Goal: Task Accomplishment & Management: Use online tool/utility

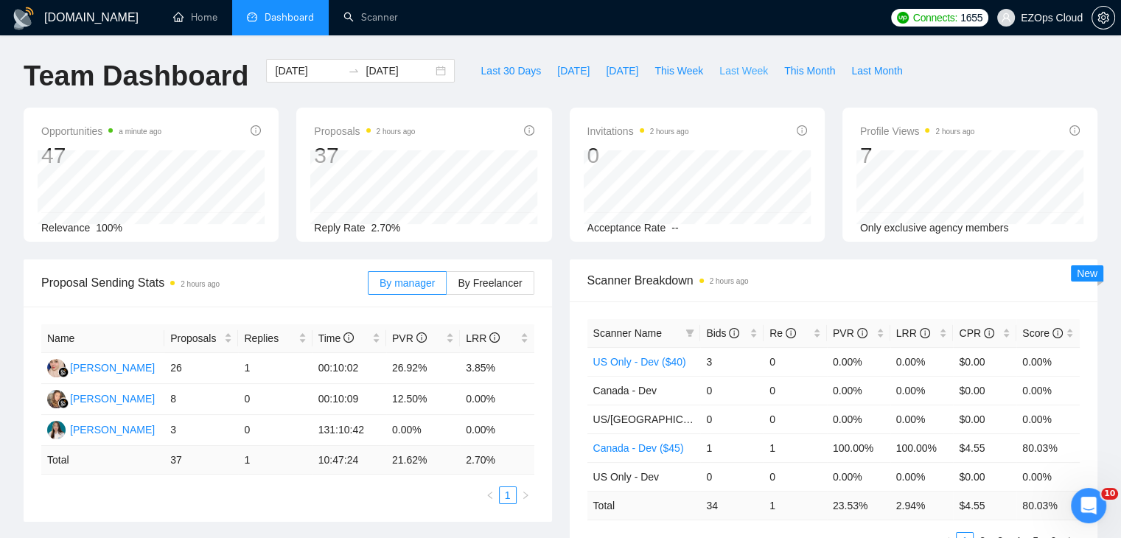
click at [725, 69] on span "Last Week" at bounding box center [743, 71] width 49 height 16
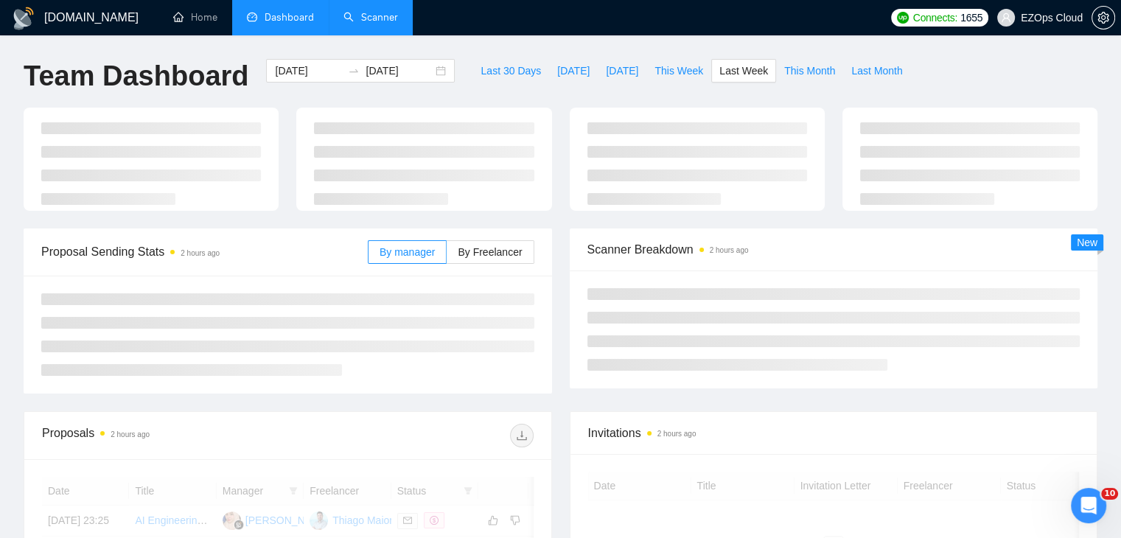
type input "2025-09-22"
type input "2025-09-28"
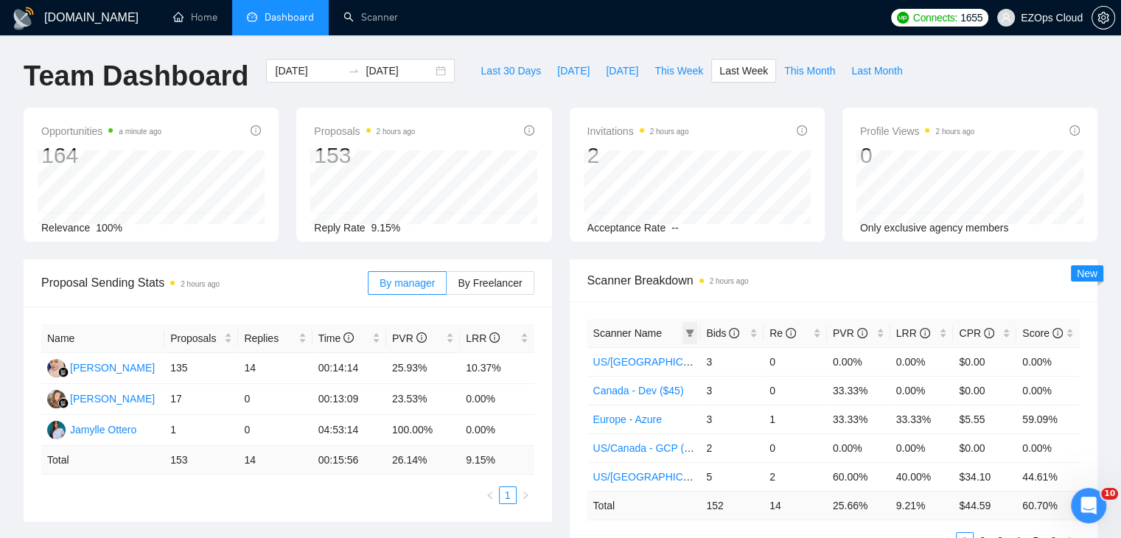
click at [694, 335] on span at bounding box center [689, 333] width 15 height 22
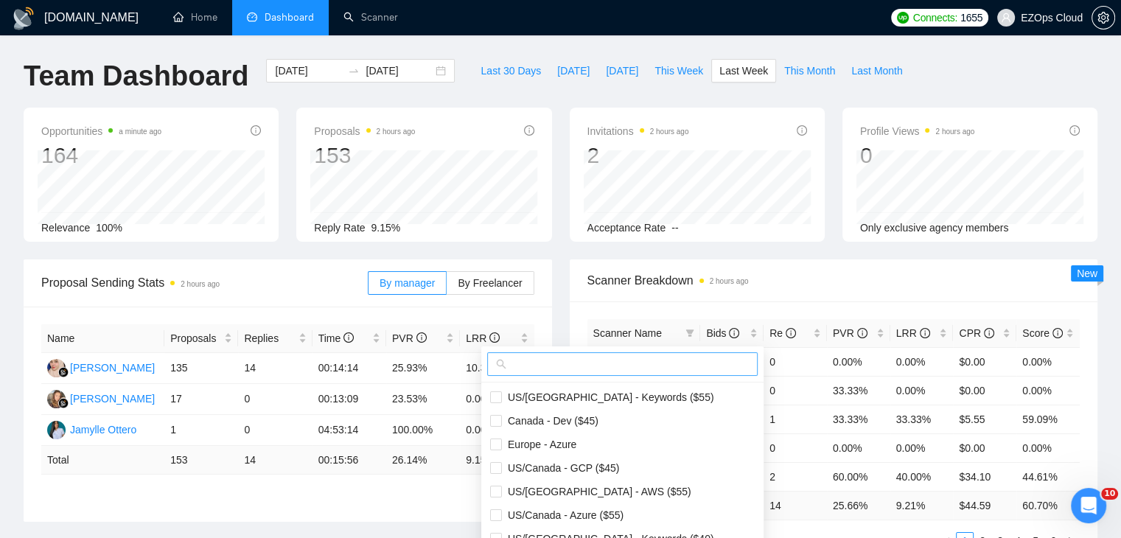
click at [640, 371] on input "text" at bounding box center [628, 364] width 239 height 16
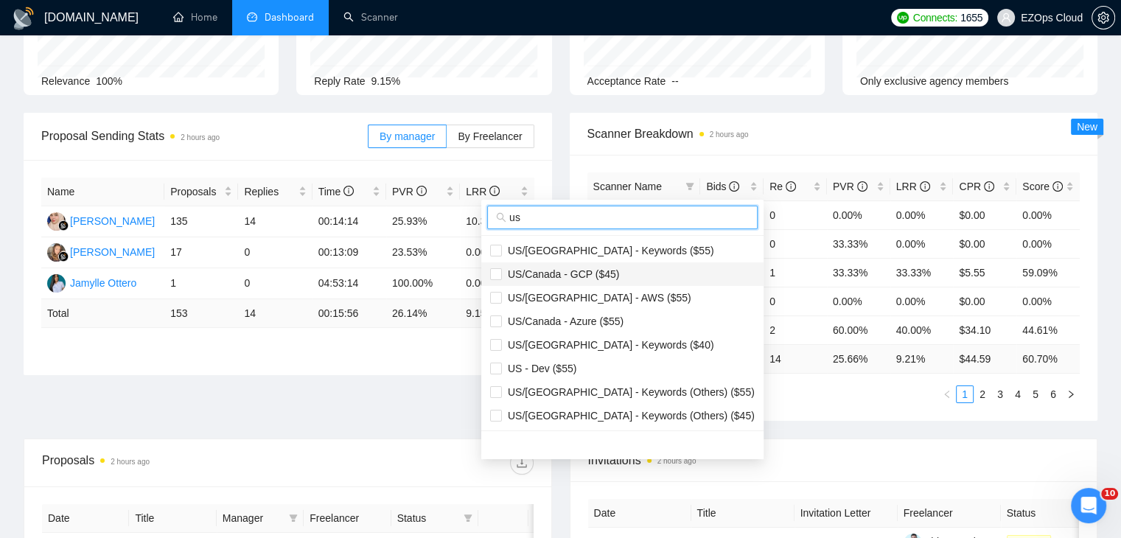
scroll to position [147, 0]
type input "us"
click at [572, 251] on span "US/[GEOGRAPHIC_DATA] - Keywords ($55)" at bounding box center [608, 250] width 212 height 12
checkbox input "true"
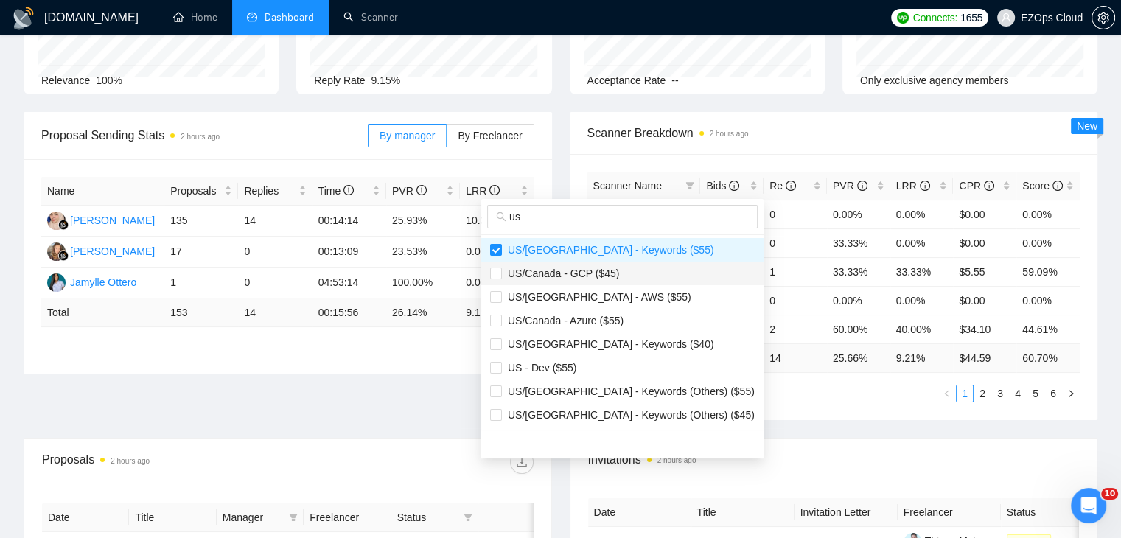
click at [593, 280] on span "US/Canada - GCP ($45)" at bounding box center [622, 273] width 265 height 16
checkbox input "true"
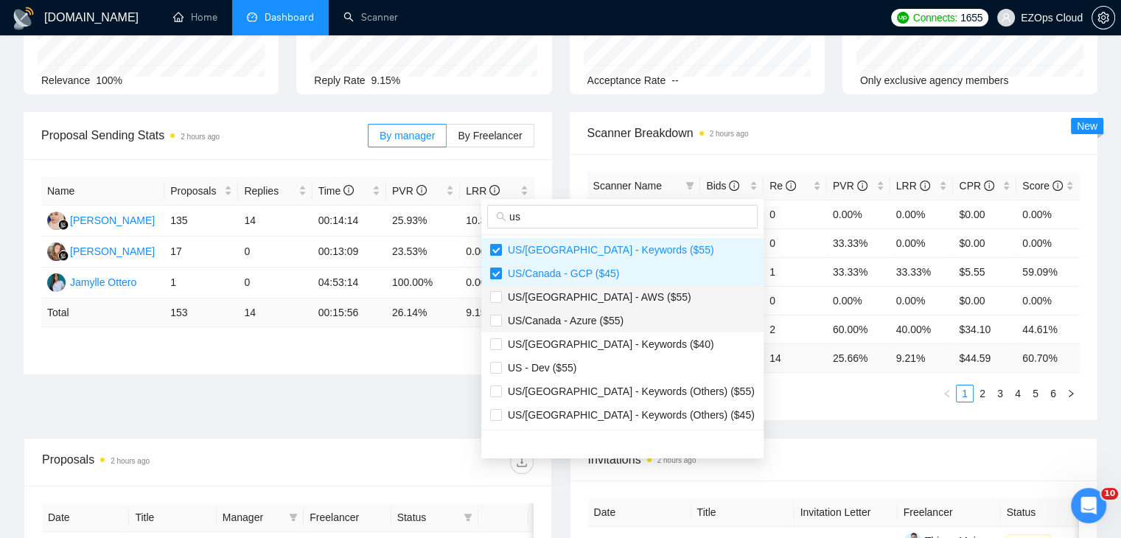
click at [606, 309] on li "US/Canada - Azure ($55)" at bounding box center [622, 321] width 282 height 24
click at [609, 318] on span "US/Canada - Azure ($55)" at bounding box center [563, 321] width 122 height 12
checkbox input "false"
click at [603, 295] on span "US/[GEOGRAPHIC_DATA] - AWS ($55)" at bounding box center [596, 297] width 189 height 12
checkbox input "true"
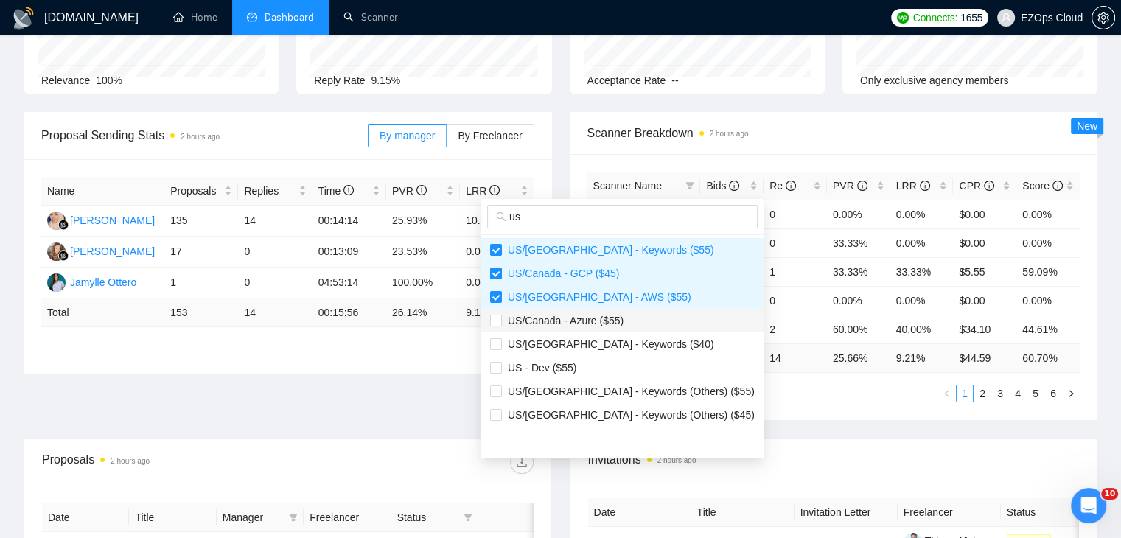
click at [609, 316] on span "US/Canada - Azure ($55)" at bounding box center [563, 321] width 122 height 12
checkbox input "true"
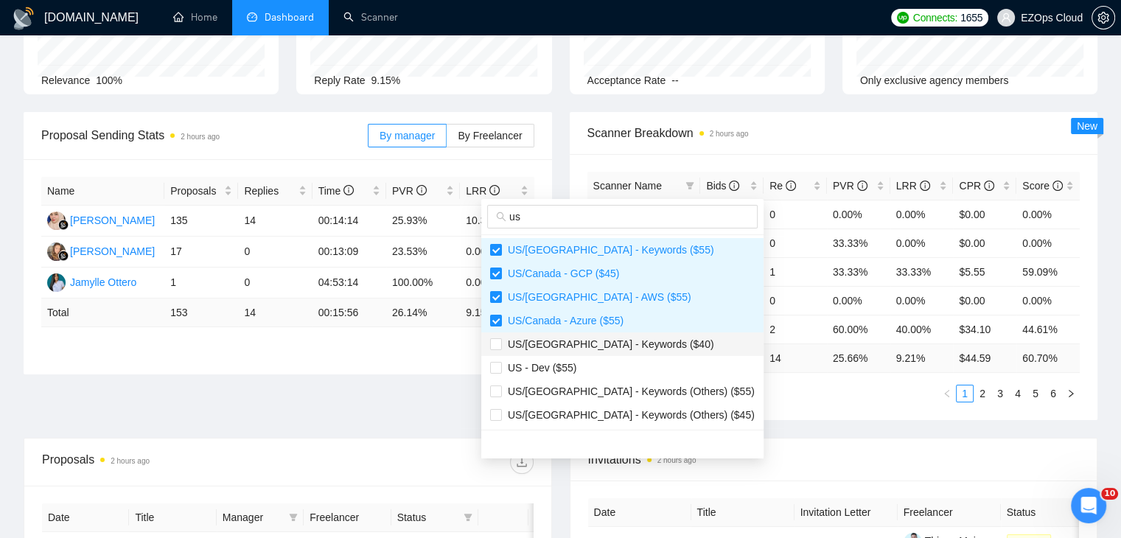
click at [613, 335] on li "US/Canada - Keywords ($40)" at bounding box center [622, 344] width 282 height 24
checkbox input "true"
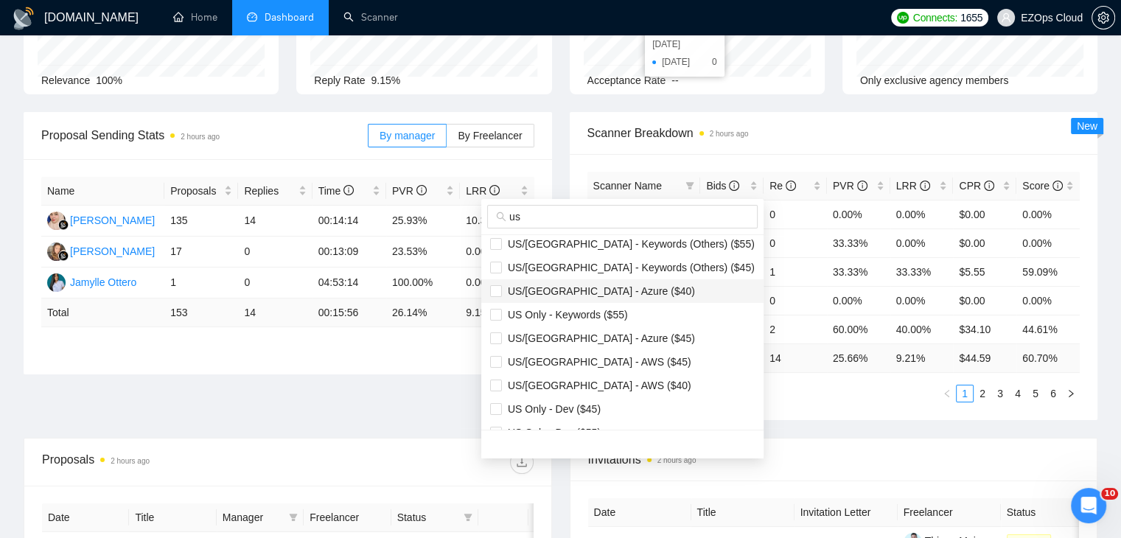
click at [593, 290] on span "US/Canada - Azure ($40)" at bounding box center [598, 291] width 193 height 12
checkbox input "true"
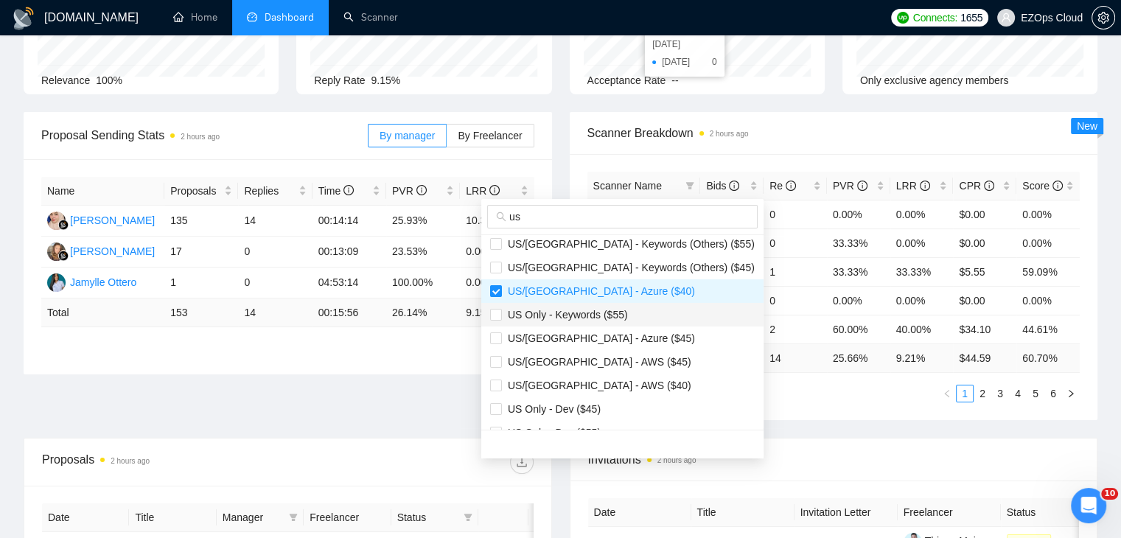
click at [606, 321] on span "US Only - Keywords ($55)" at bounding box center [622, 315] width 265 height 16
checkbox input "true"
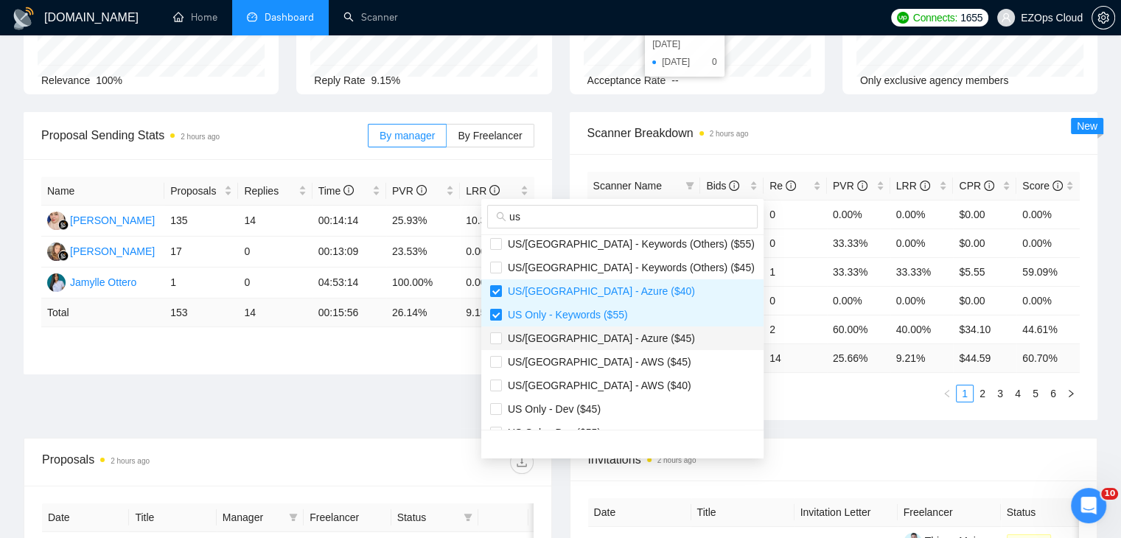
click at [615, 346] on li "US/Canada - Azure ($45)" at bounding box center [622, 338] width 282 height 24
checkbox input "true"
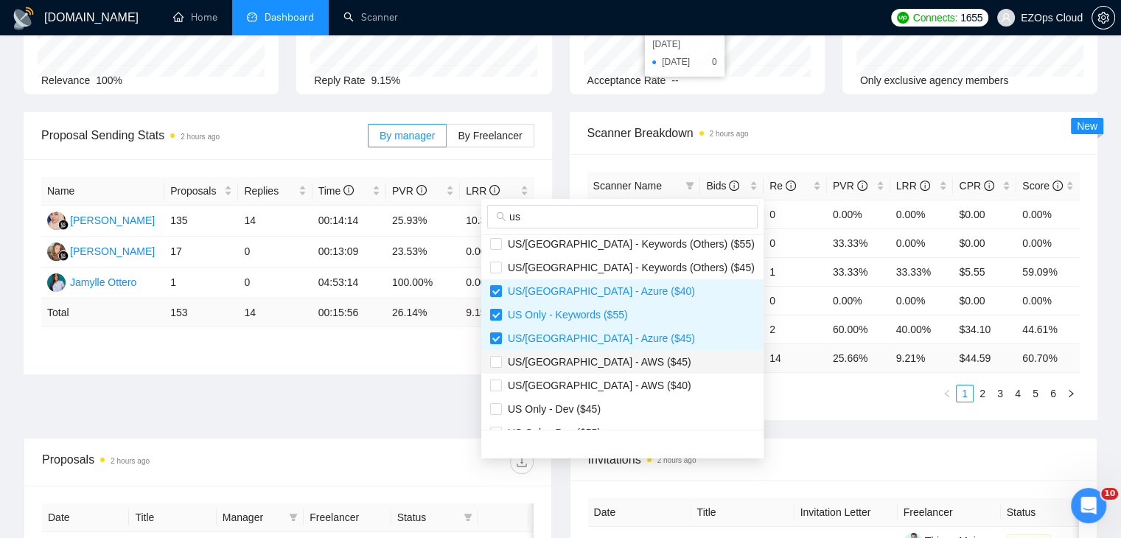
click at [618, 360] on span "US/Canada - AWS ($45)" at bounding box center [622, 362] width 265 height 16
checkbox input "true"
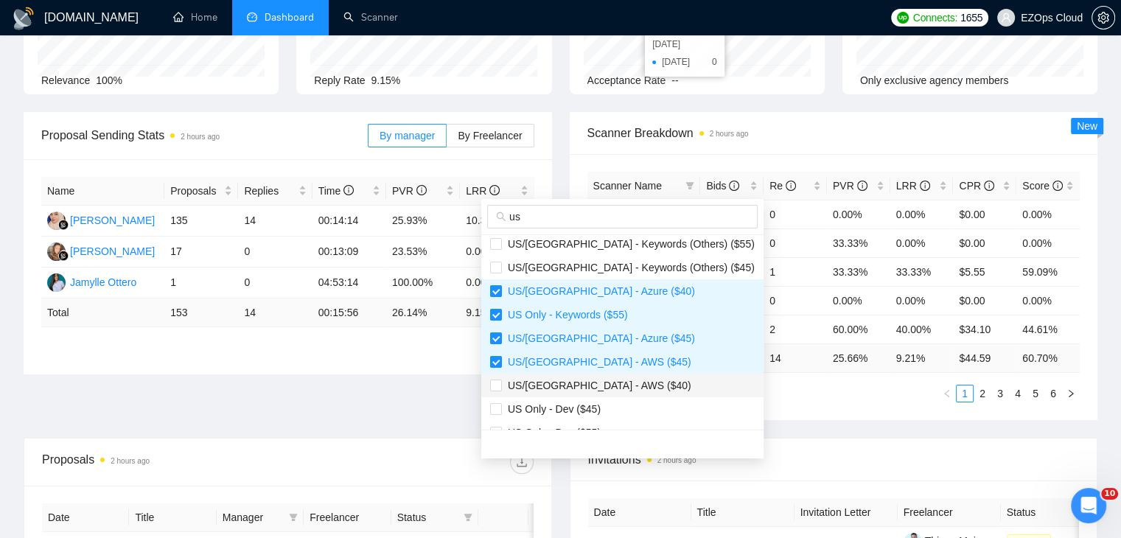
click at [619, 375] on li "US/Canada - AWS ($40)" at bounding box center [622, 386] width 282 height 24
checkbox input "true"
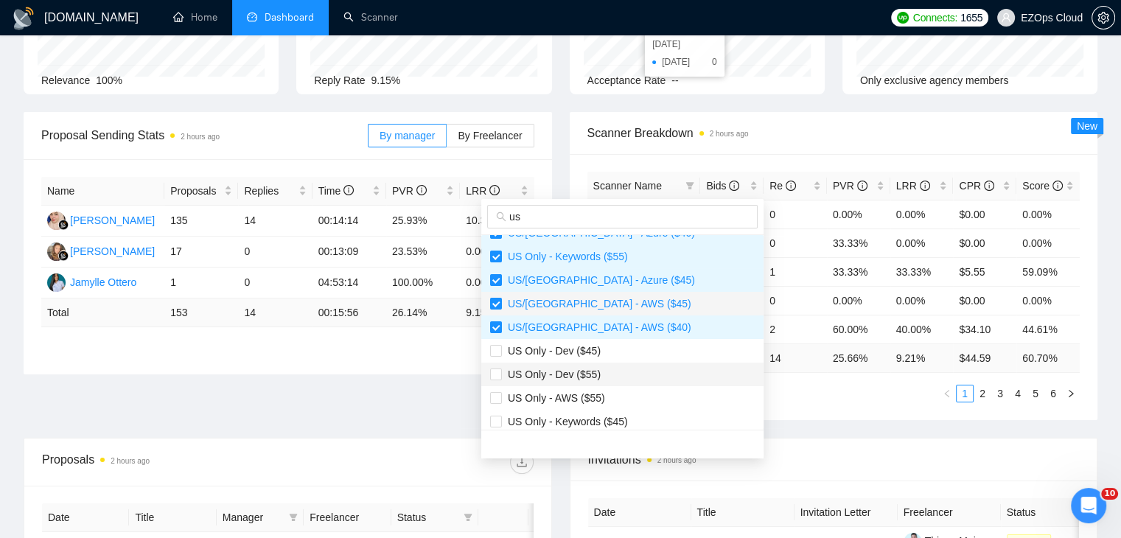
scroll to position [221, 0]
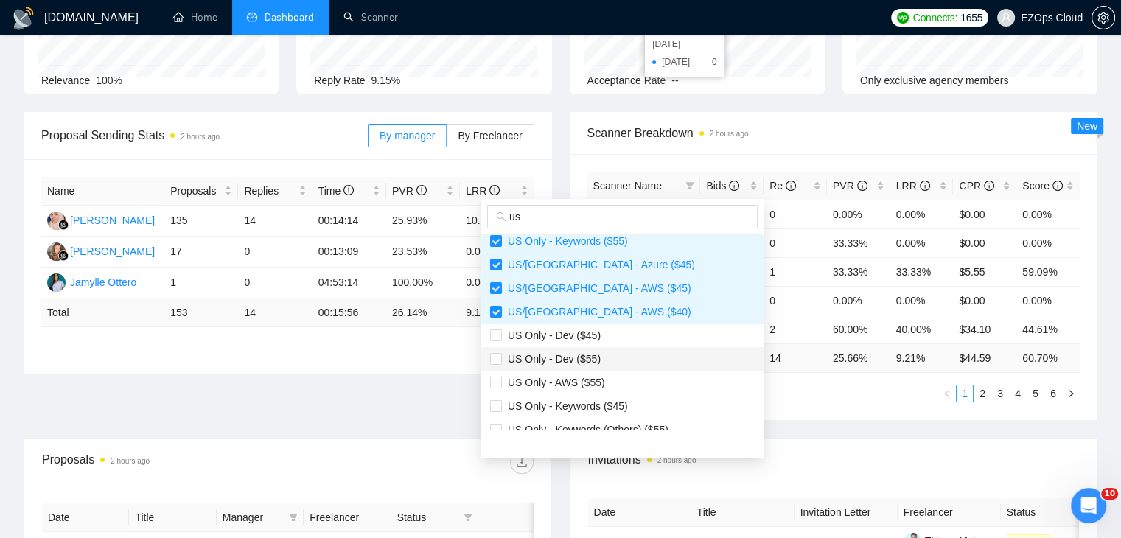
click at [614, 360] on span "US Only - Dev ($55)" at bounding box center [622, 359] width 265 height 16
checkbox input "false"
click at [614, 375] on span "US Only - AWS ($55)" at bounding box center [622, 382] width 265 height 16
checkbox input "true"
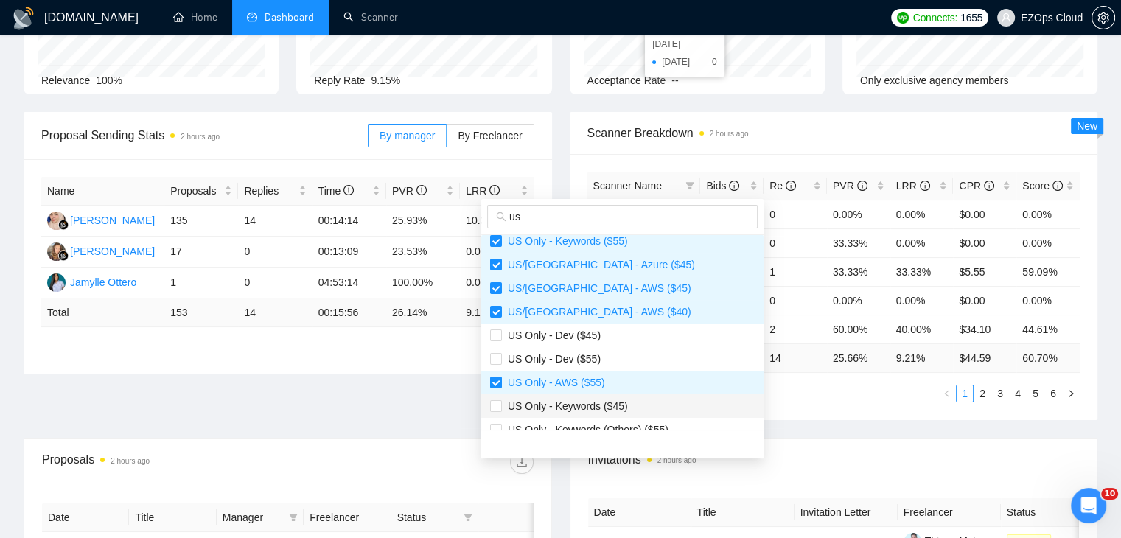
click at [622, 400] on span "US Only - Keywords ($45)" at bounding box center [565, 406] width 126 height 12
checkbox input "true"
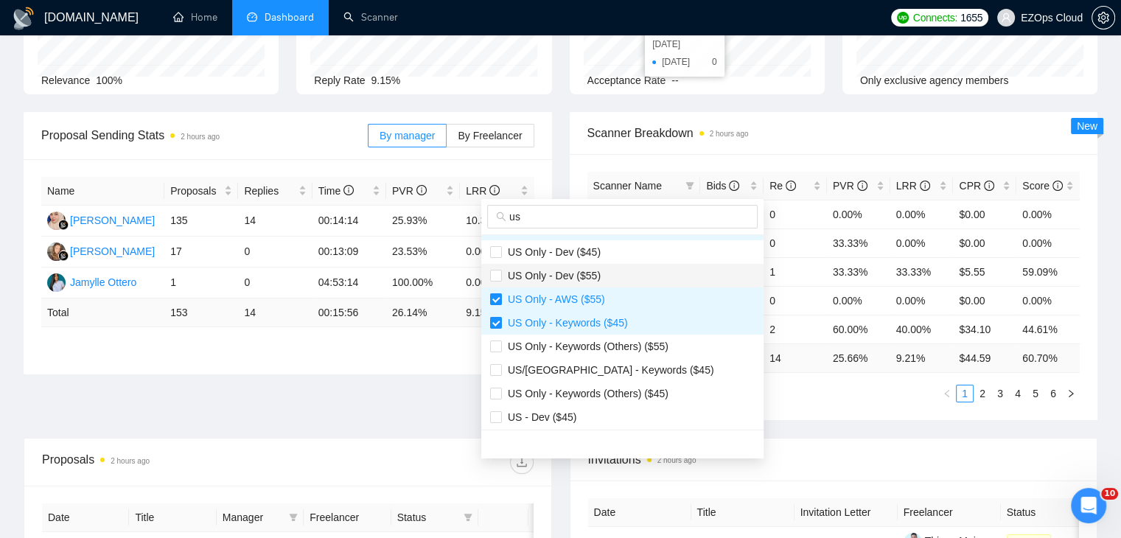
scroll to position [307, 0]
click at [627, 363] on span "US/Canada - Keywords ($45)" at bounding box center [608, 368] width 212 height 12
checkbox input "true"
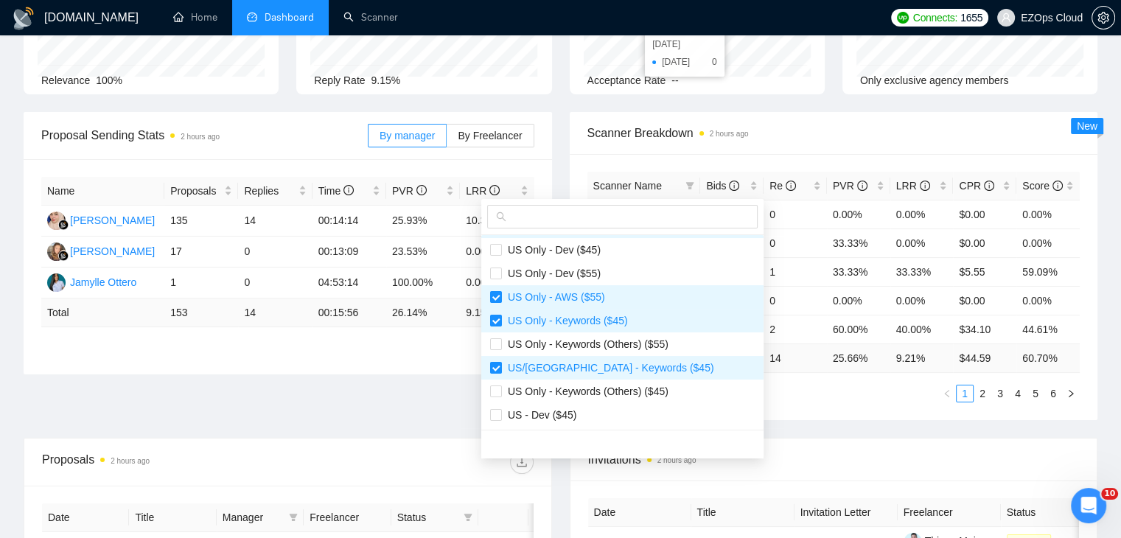
click at [780, 411] on div "Scanner Name Bids Re PVR LRR CPR Score US/Canada - Keywords ($55) 3 0 0.00% 0.0…" at bounding box center [834, 287] width 528 height 266
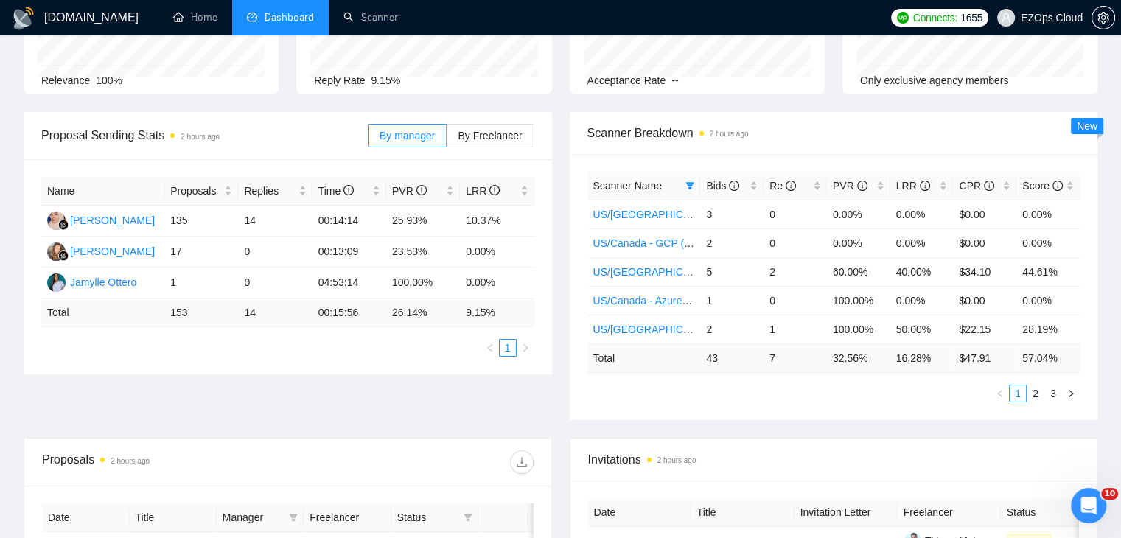
click at [559, 375] on div "Proposal Sending Stats 2 hours ago By manager By Freelancer Name Proposals Repl…" at bounding box center [560, 275] width 1091 height 326
click at [1096, 497] on div "Open Intercom Messenger" at bounding box center [1086, 503] width 49 height 49
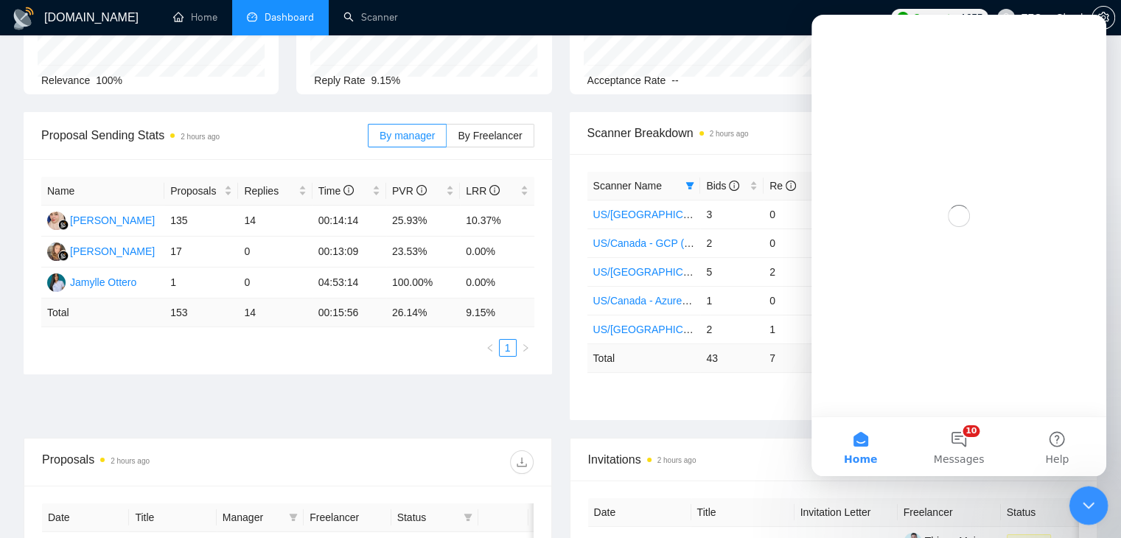
scroll to position [0, 0]
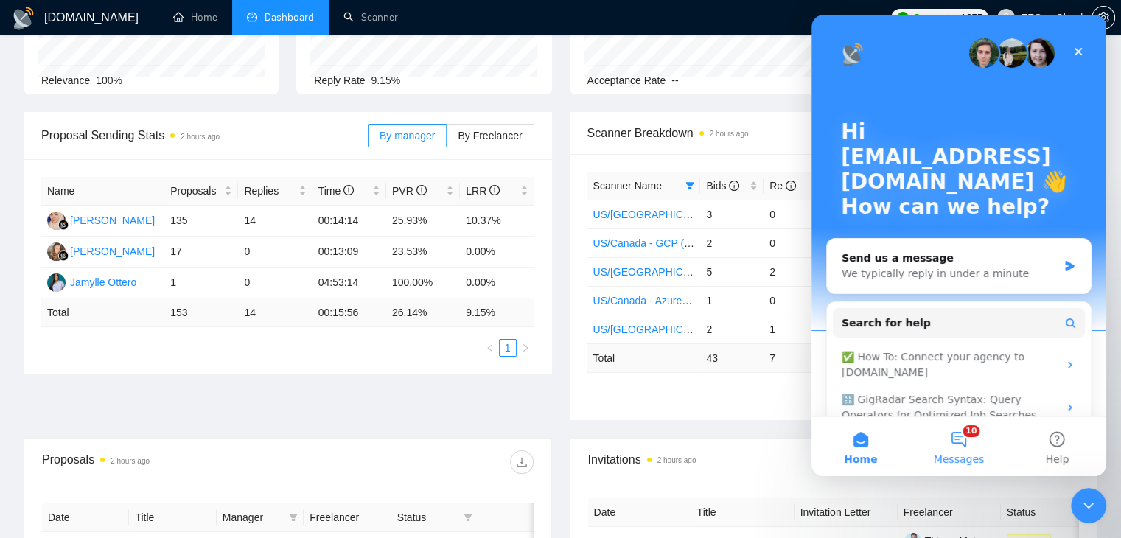
click at [954, 450] on button "10 Messages" at bounding box center [958, 446] width 98 height 59
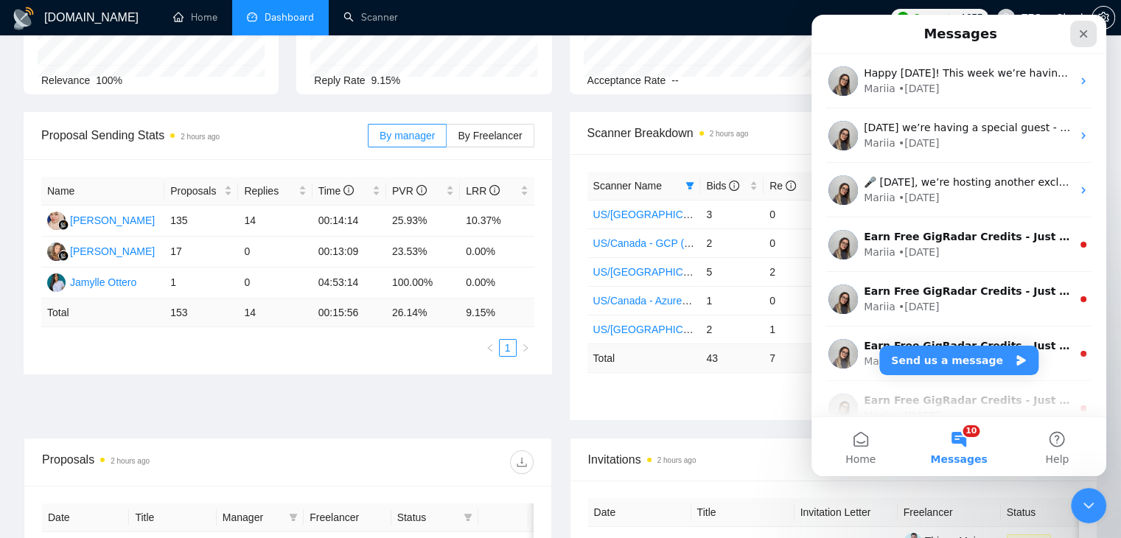
click at [1085, 38] on icon "Close" at bounding box center [1083, 34] width 12 height 12
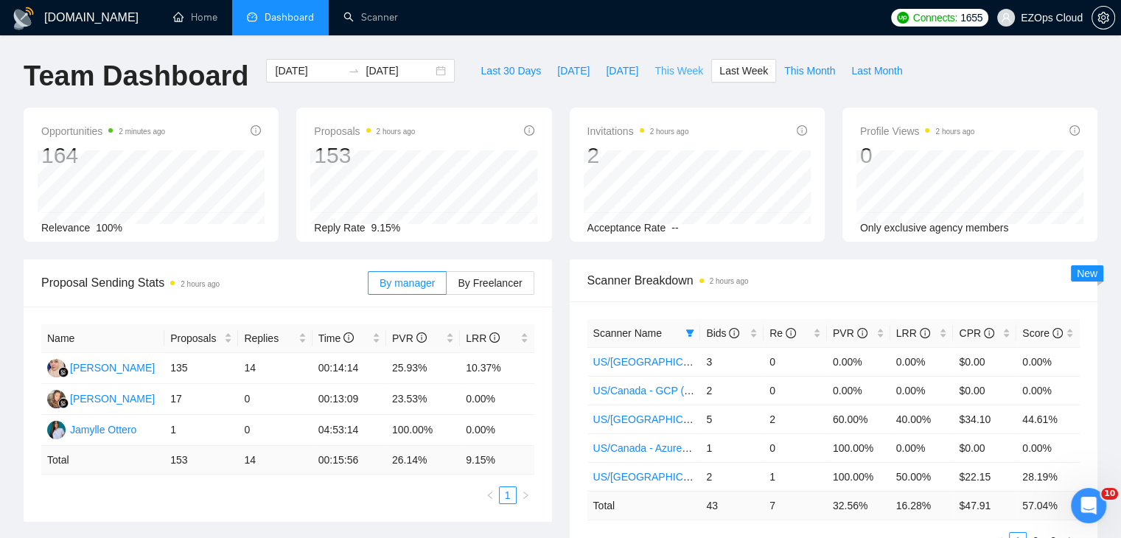
click at [669, 64] on span "This Week" at bounding box center [678, 71] width 49 height 16
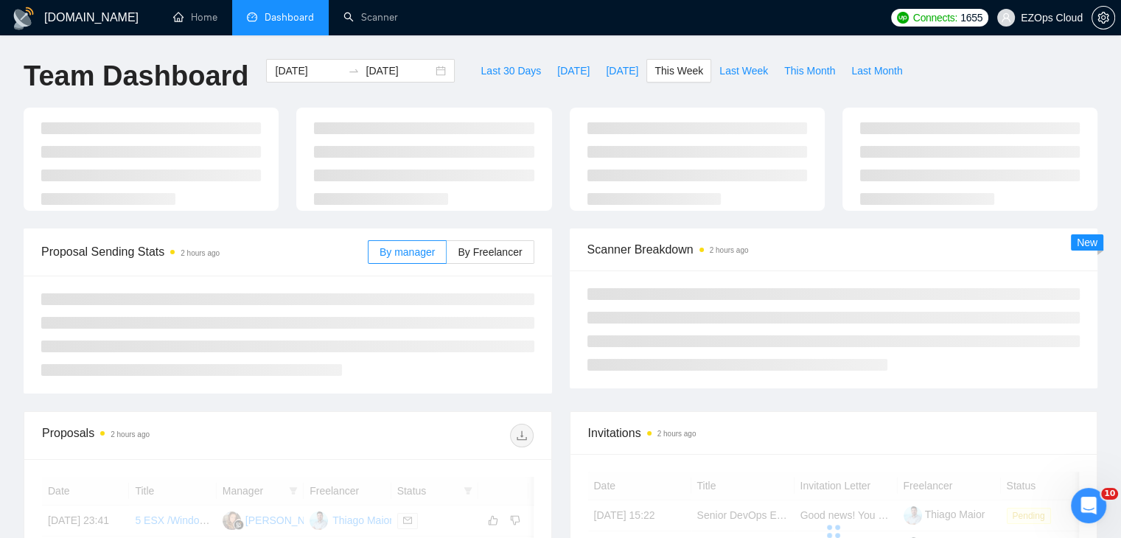
type input "[DATE]"
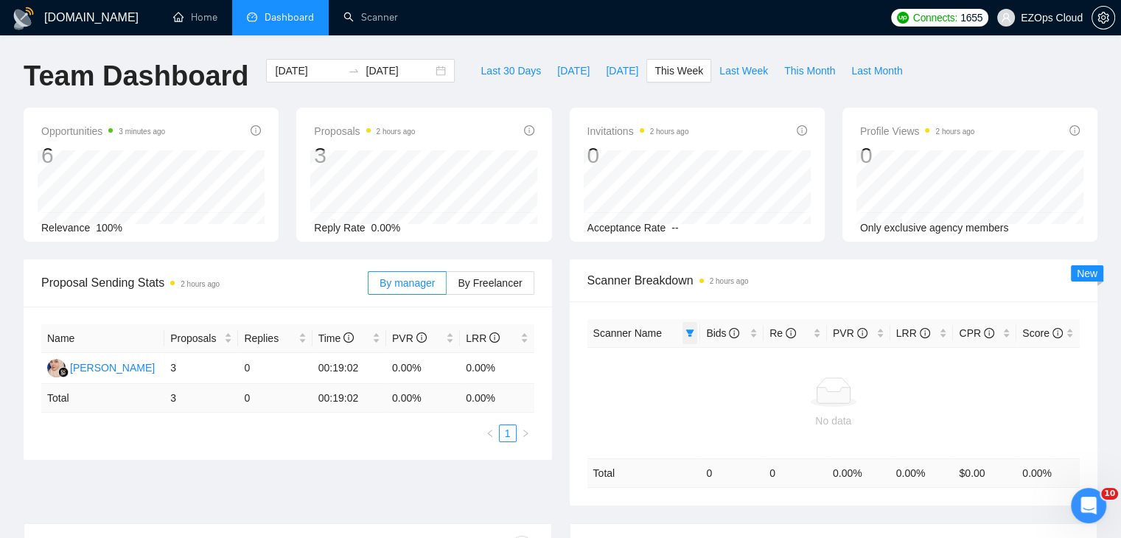
click at [689, 332] on icon "filter" at bounding box center [690, 332] width 8 height 7
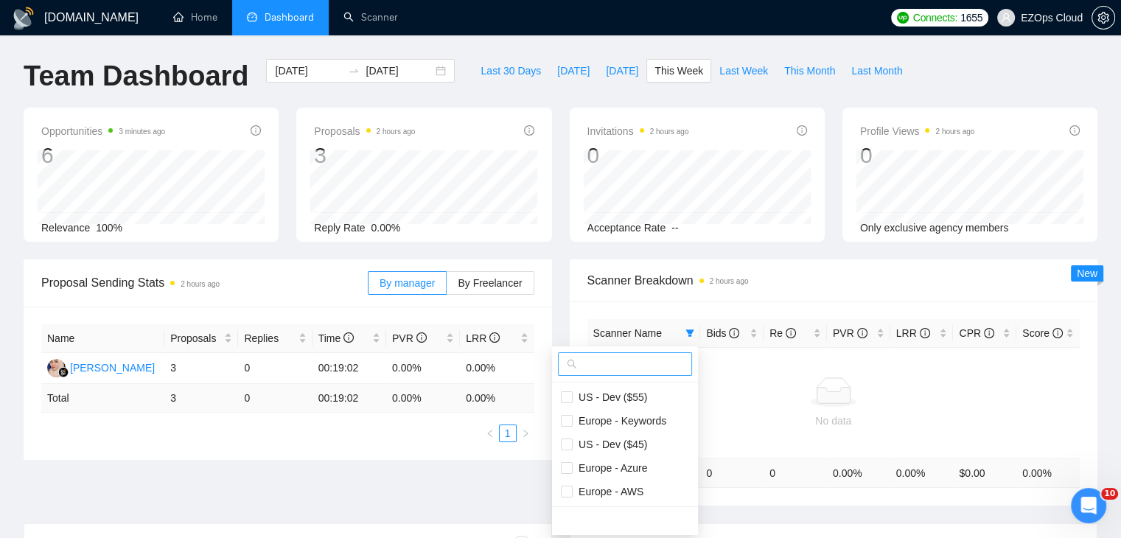
click at [639, 365] on input "text" at bounding box center [631, 364] width 103 height 16
type input "us"
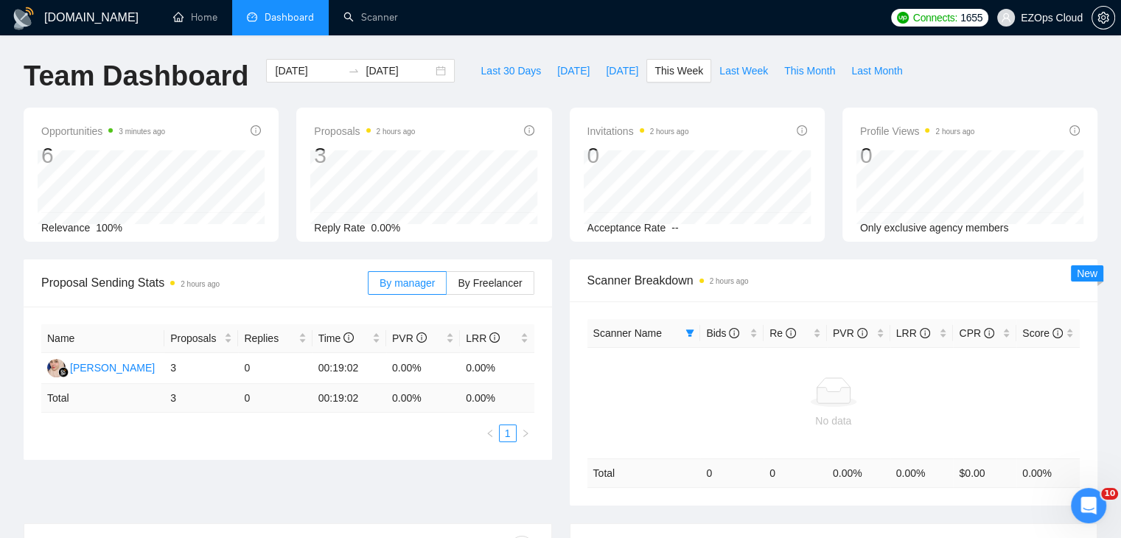
click at [757, 275] on span "Scanner Breakdown 2 hours ago" at bounding box center [833, 280] width 493 height 18
click at [347, 11] on link "Scanner" at bounding box center [370, 17] width 55 height 13
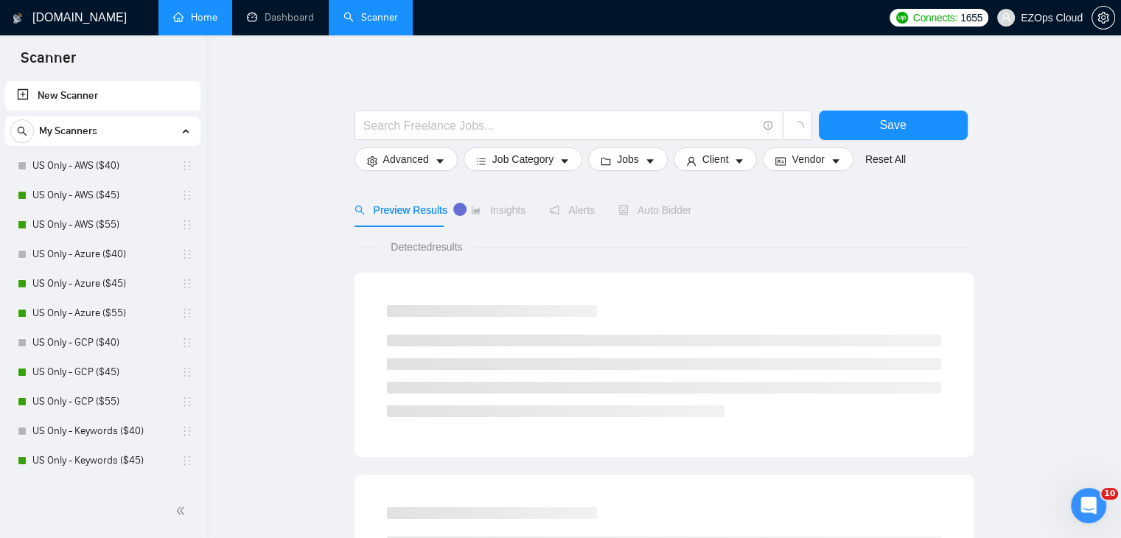
click at [191, 16] on link "Home" at bounding box center [195, 17] width 44 height 13
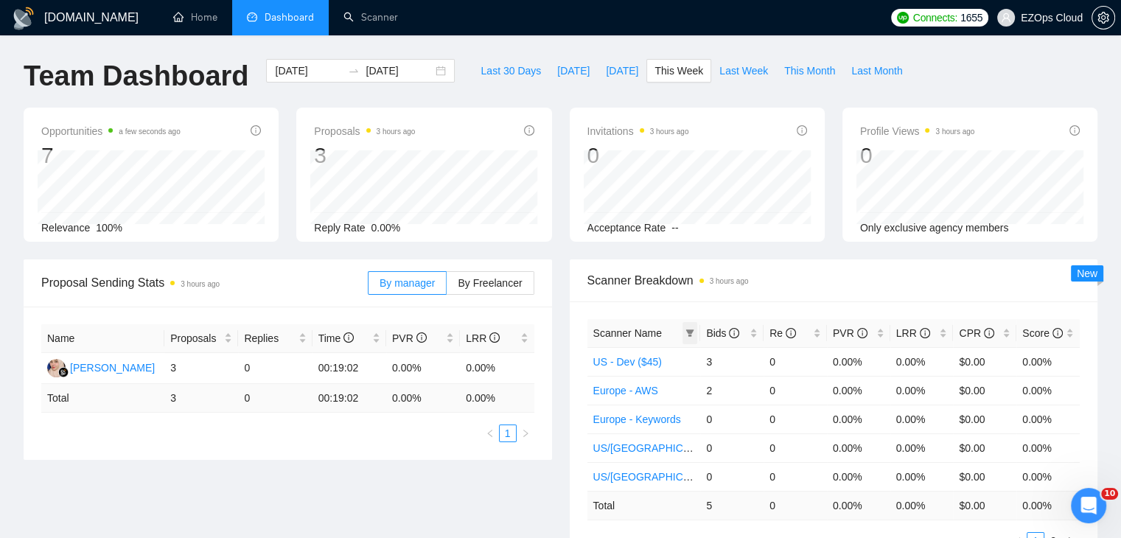
click at [693, 322] on span at bounding box center [689, 333] width 15 height 22
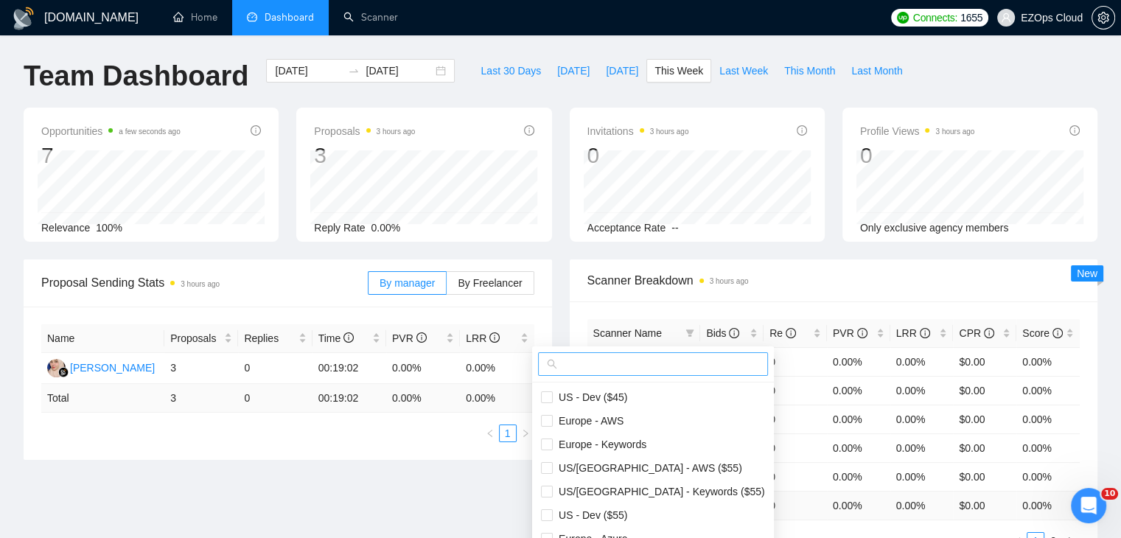
click at [628, 365] on input "text" at bounding box center [659, 364] width 199 height 16
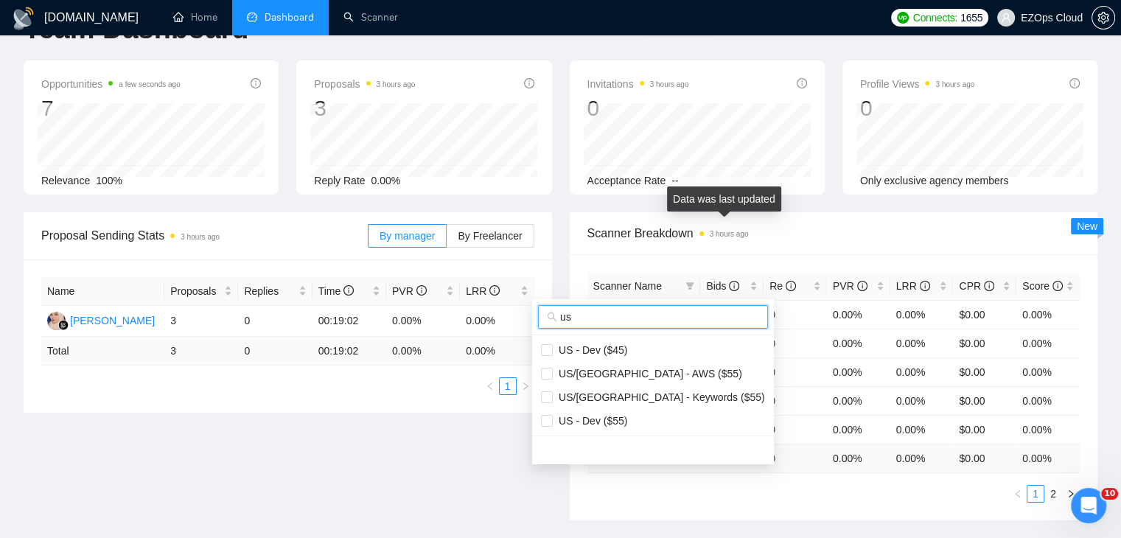
scroll to position [74, 0]
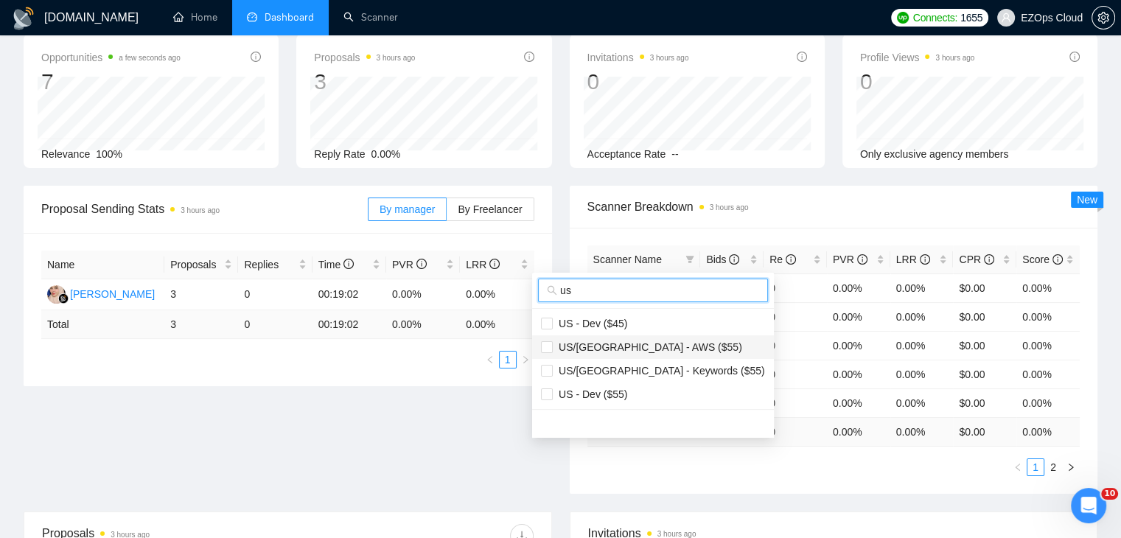
type input "us"
click at [631, 345] on span "US/[GEOGRAPHIC_DATA] - AWS ($55)" at bounding box center [647, 347] width 189 height 12
checkbox input "true"
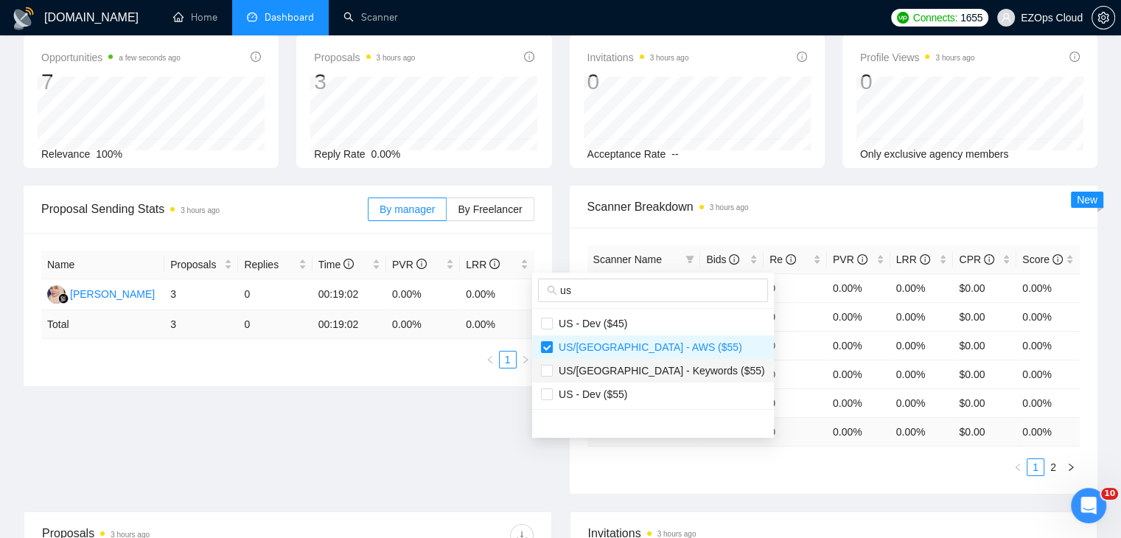
click at [650, 365] on span "US/[GEOGRAPHIC_DATA] - Keywords ($55)" at bounding box center [659, 371] width 212 height 12
checkbox input "true"
click at [631, 441] on main "Team Dashboard [DATE] [DATE] Last 30 Days [DATE] [DATE] This Week Last Week Thi…" at bounding box center [561, 374] width 1074 height 779
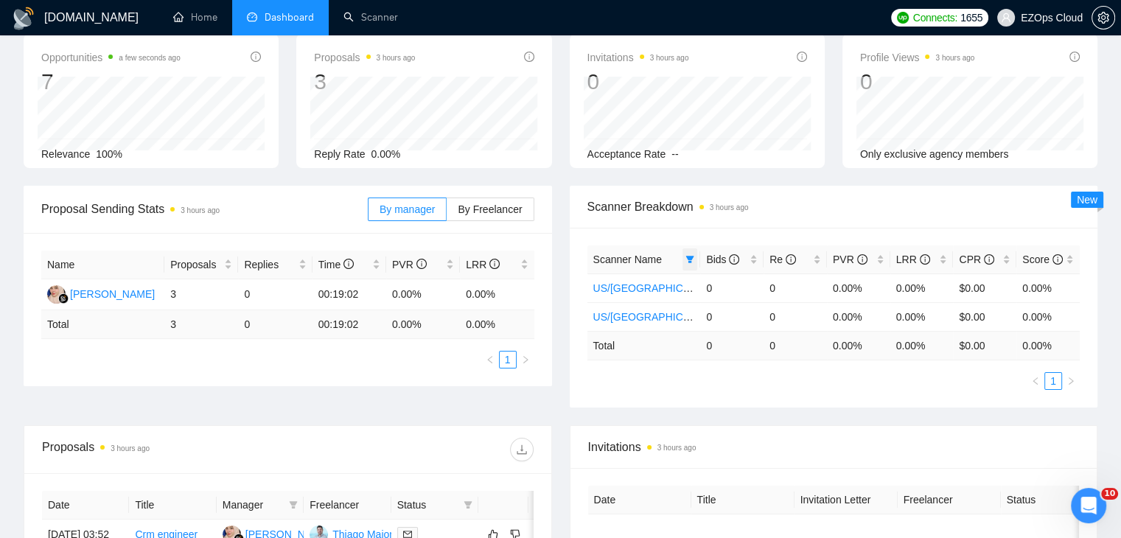
click at [690, 263] on icon "filter" at bounding box center [689, 259] width 9 height 9
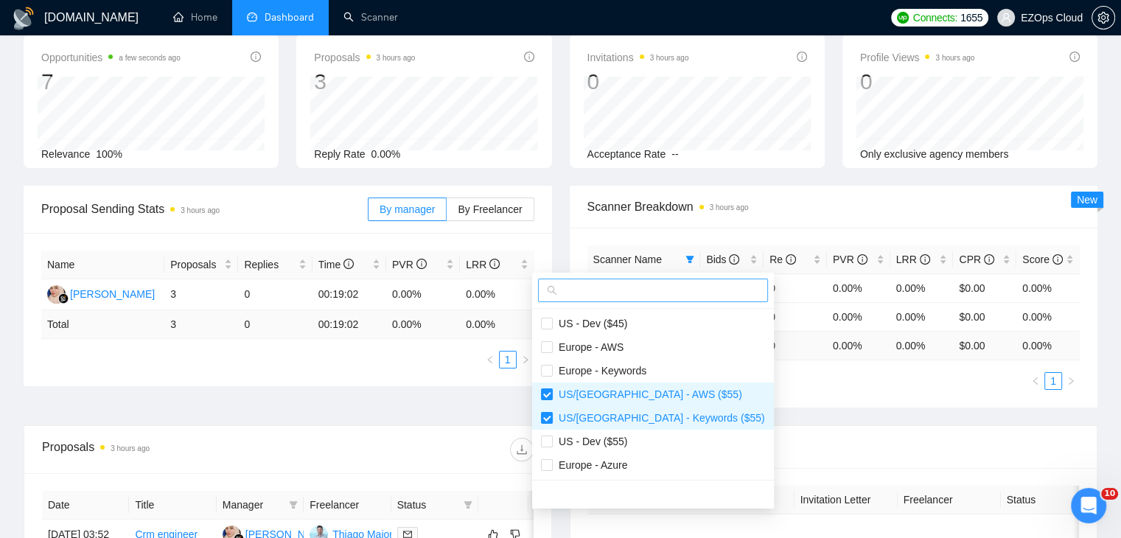
click at [602, 287] on input "text" at bounding box center [659, 290] width 199 height 16
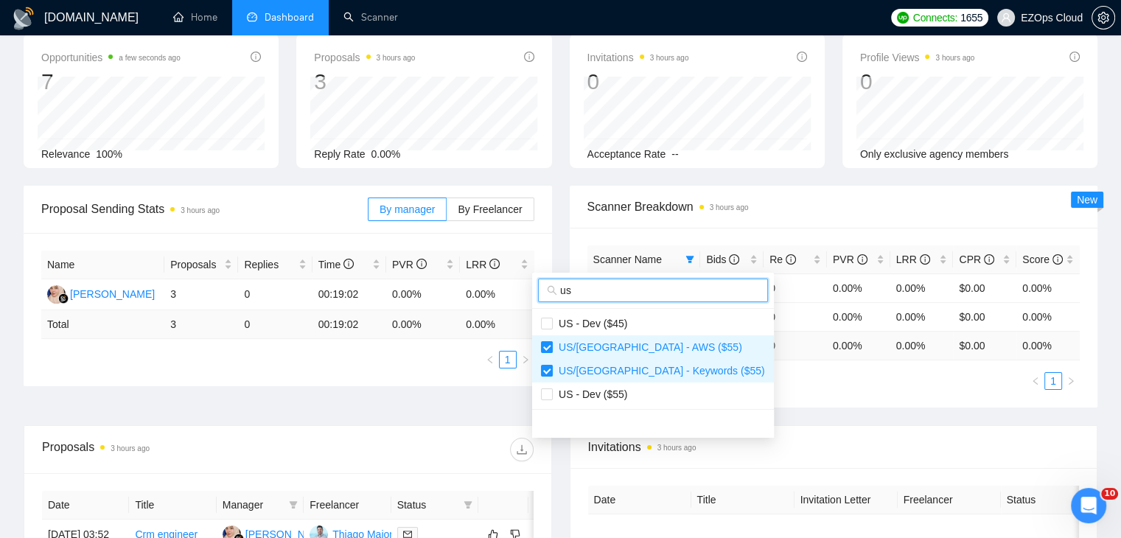
type input "us"
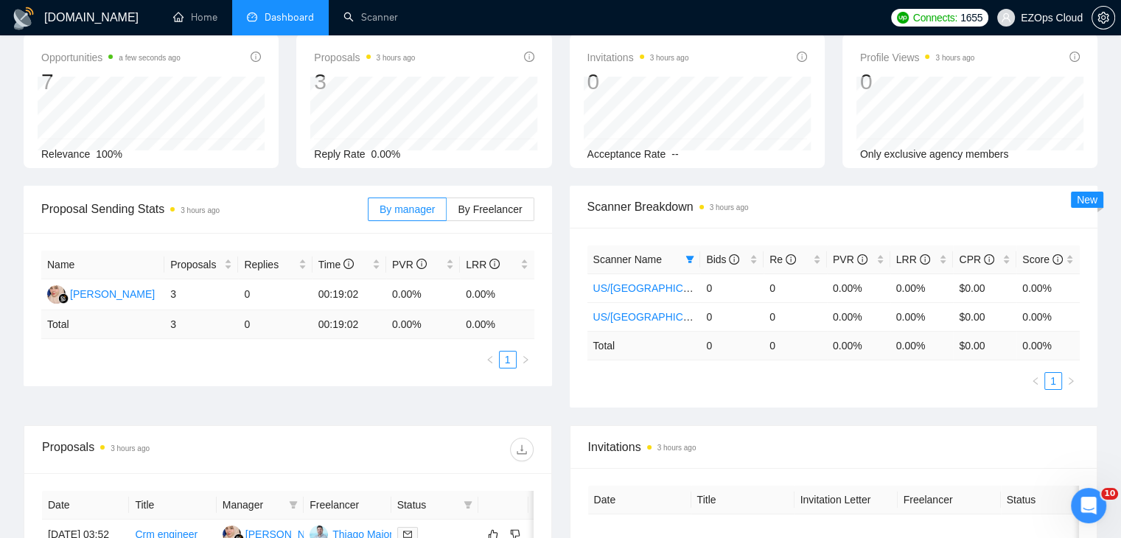
click at [808, 390] on div "Scanner Name Bids Re PVR LRR CPR Score [GEOGRAPHIC_DATA]/[GEOGRAPHIC_DATA] - AW…" at bounding box center [834, 318] width 528 height 180
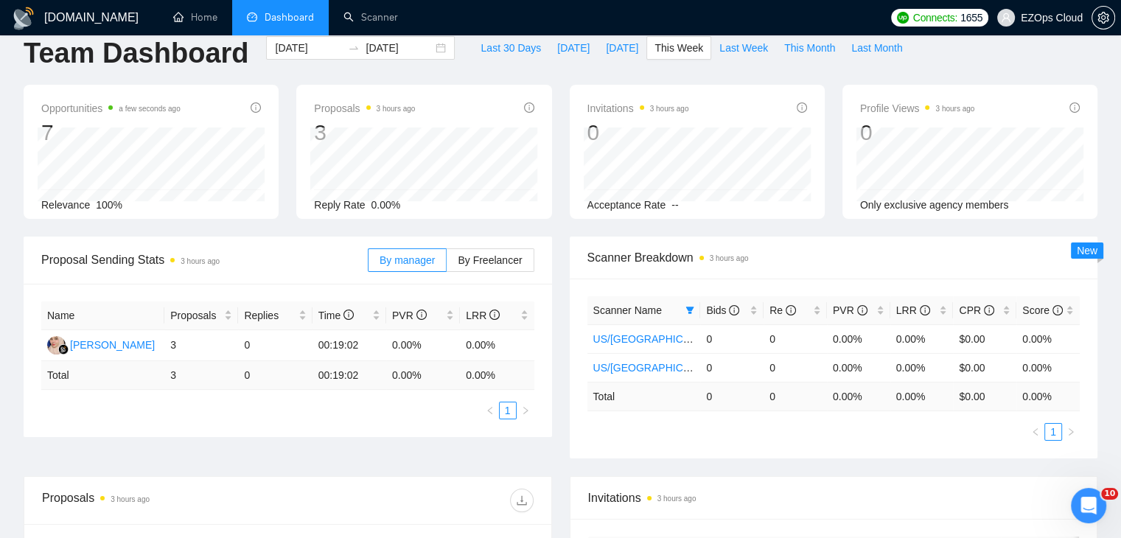
scroll to position [0, 0]
